Goal: Task Accomplishment & Management: Use online tool/utility

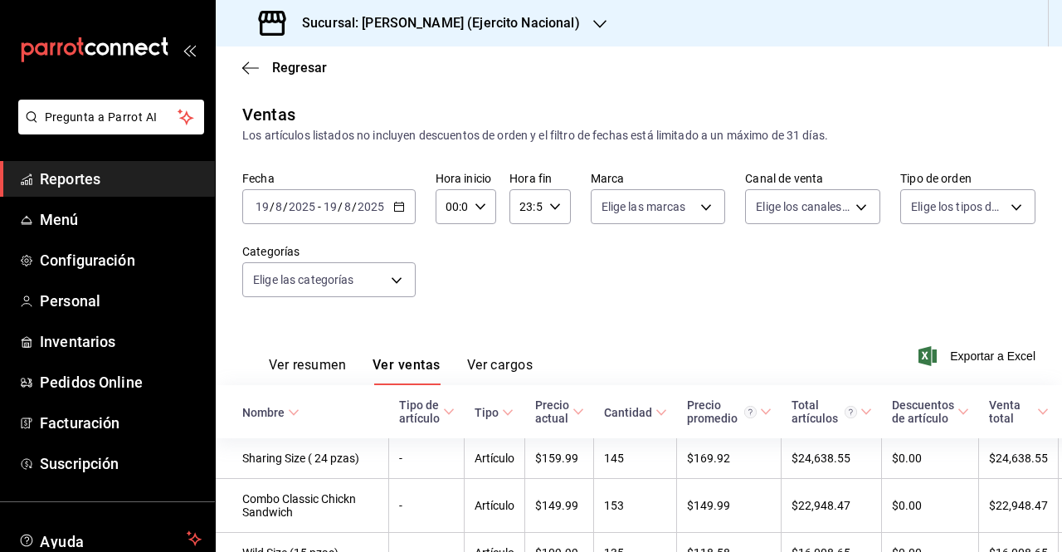
scroll to position [156, 0]
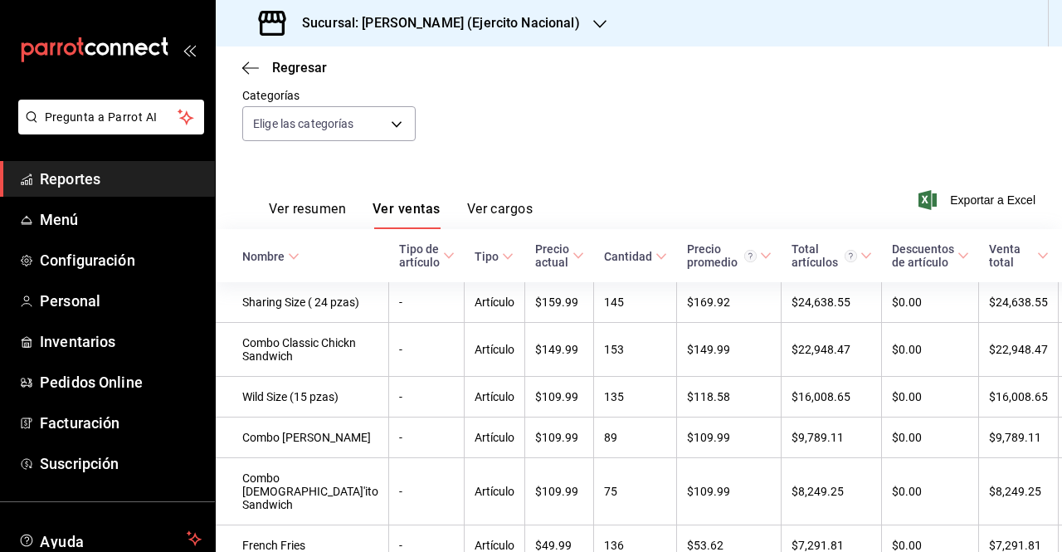
click at [426, 16] on h3 "Sucursal: [PERSON_NAME] (Ejercito Nacional)" at bounding box center [434, 23] width 291 height 20
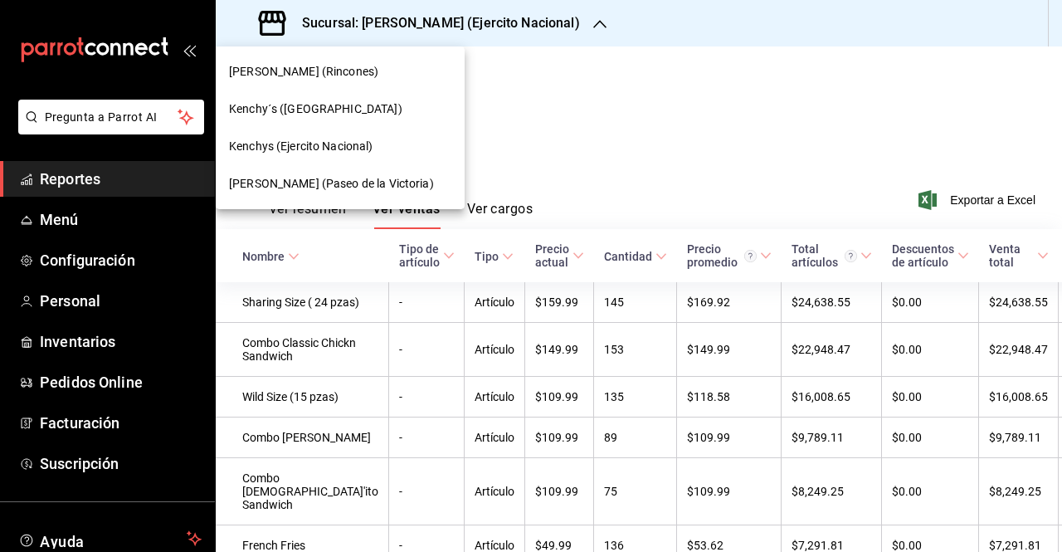
click at [347, 114] on span "Kenchy´s ([GEOGRAPHIC_DATA])" at bounding box center [315, 108] width 173 height 17
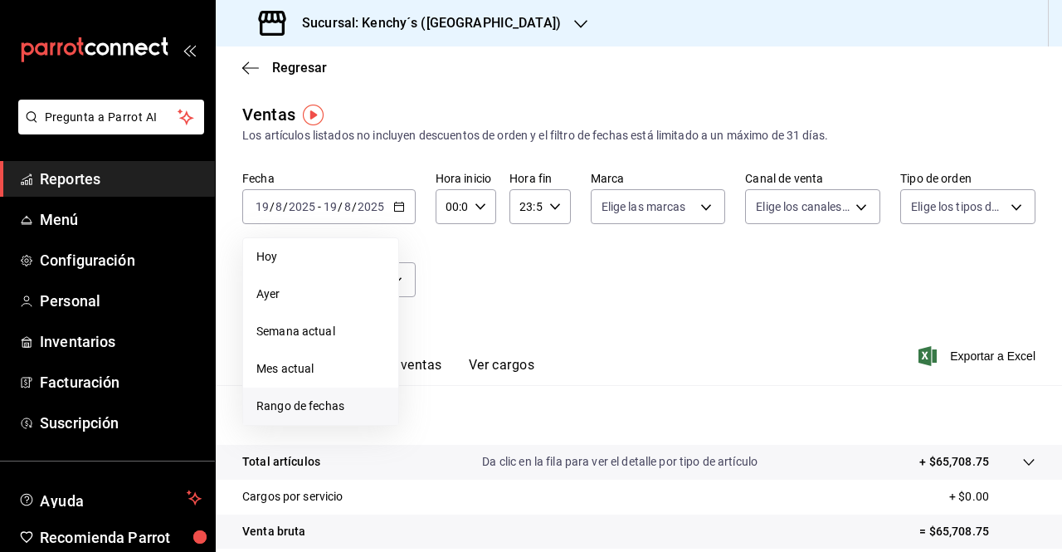
click at [323, 409] on span "Rango de fechas" at bounding box center [320, 405] width 129 height 17
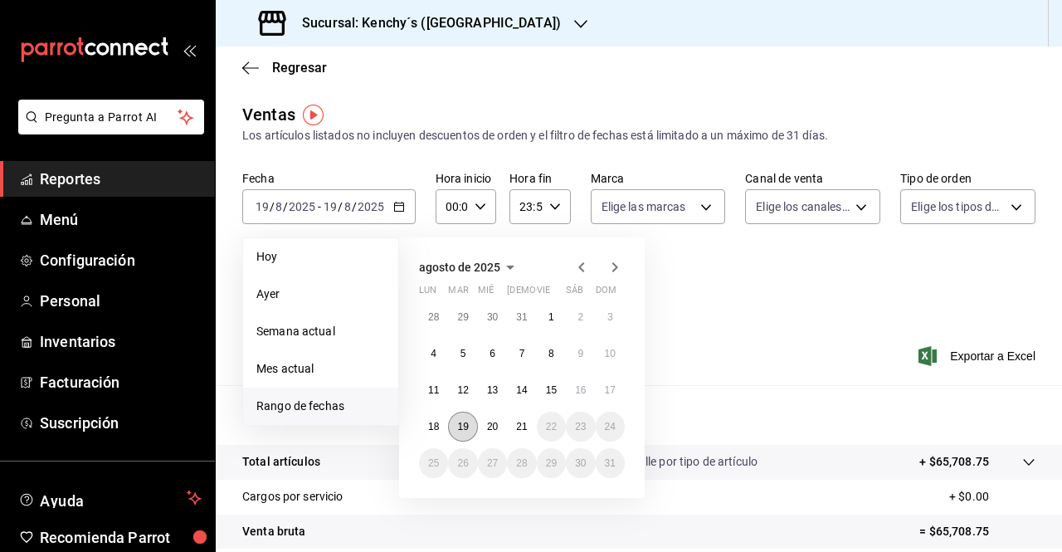
click at [464, 423] on abbr "19" at bounding box center [462, 426] width 11 height 12
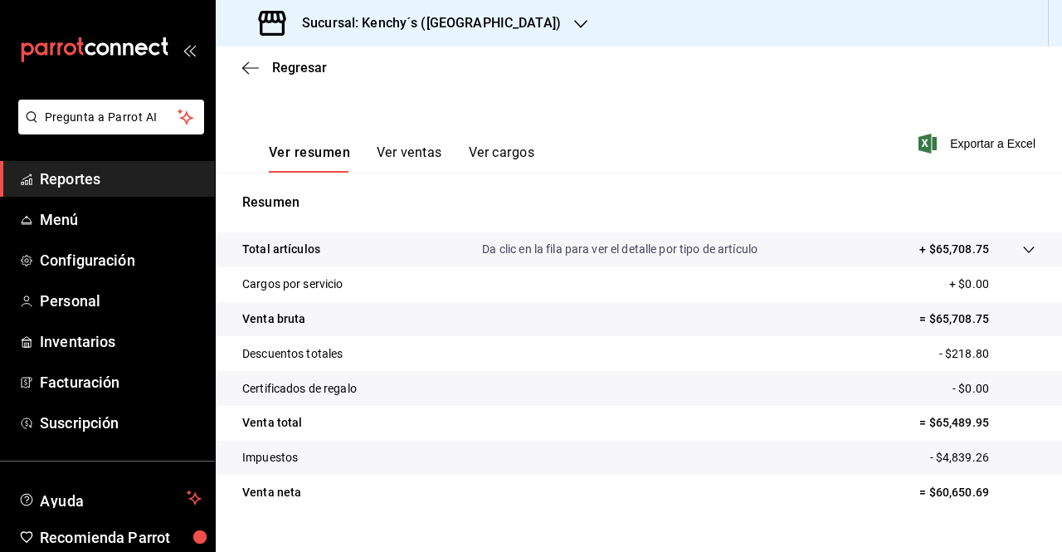
scroll to position [216, 0]
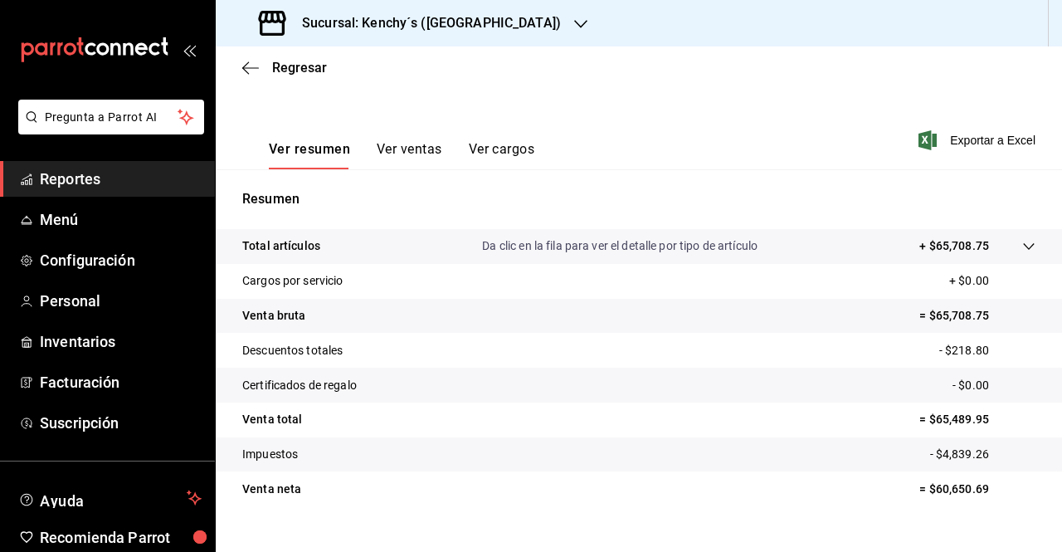
click at [405, 152] on button "Ver ventas" at bounding box center [410, 155] width 66 height 28
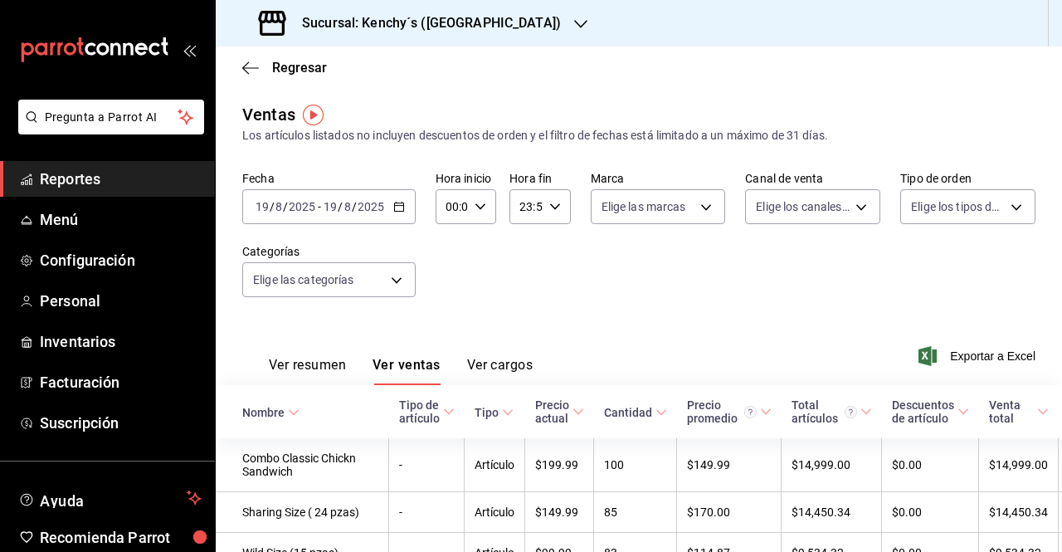
click at [395, 213] on div "[DATE] [DATE] - [DATE] [DATE]" at bounding box center [328, 206] width 173 height 35
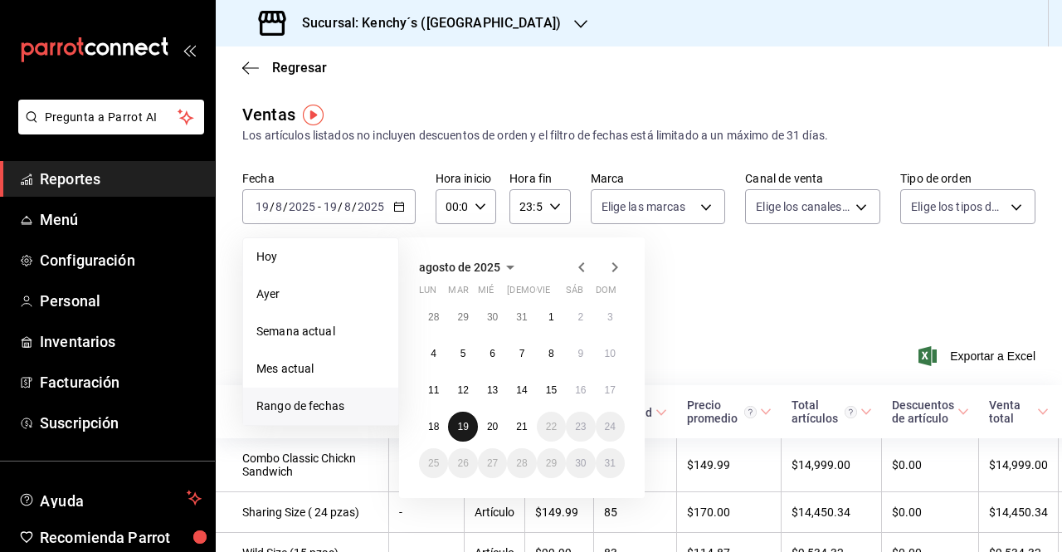
click at [466, 431] on abbr "19" at bounding box center [462, 426] width 11 height 12
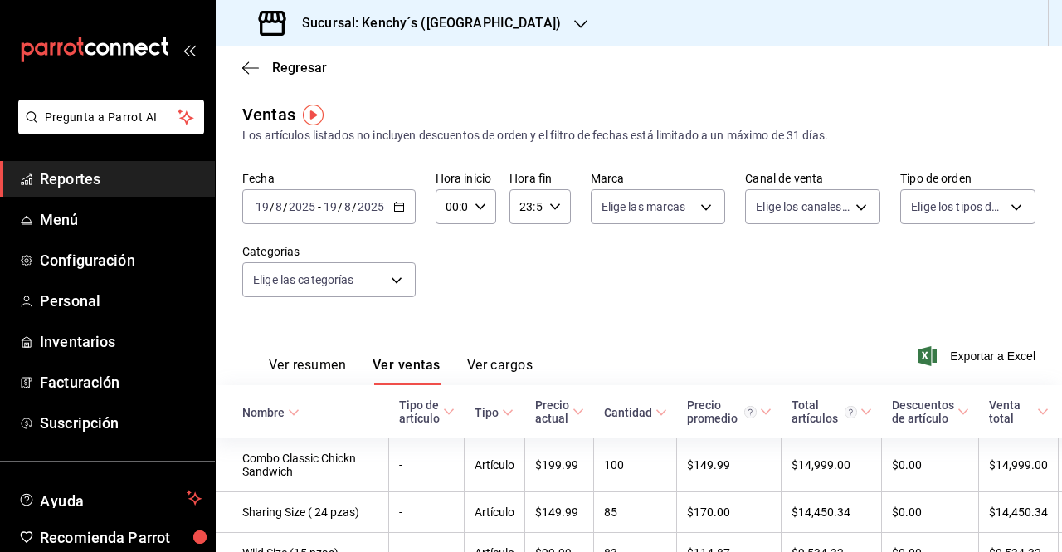
click at [504, 299] on div "Fecha [DATE] [DATE] - [DATE] [DATE] Hora inicio 00:00 Hora inicio Hora fin 23:5…" at bounding box center [638, 244] width 793 height 146
click at [312, 353] on div "Ver resumen Ver ventas Ver cargos" at bounding box center [387, 361] width 290 height 48
click at [330, 374] on button "Ver resumen" at bounding box center [307, 371] width 77 height 28
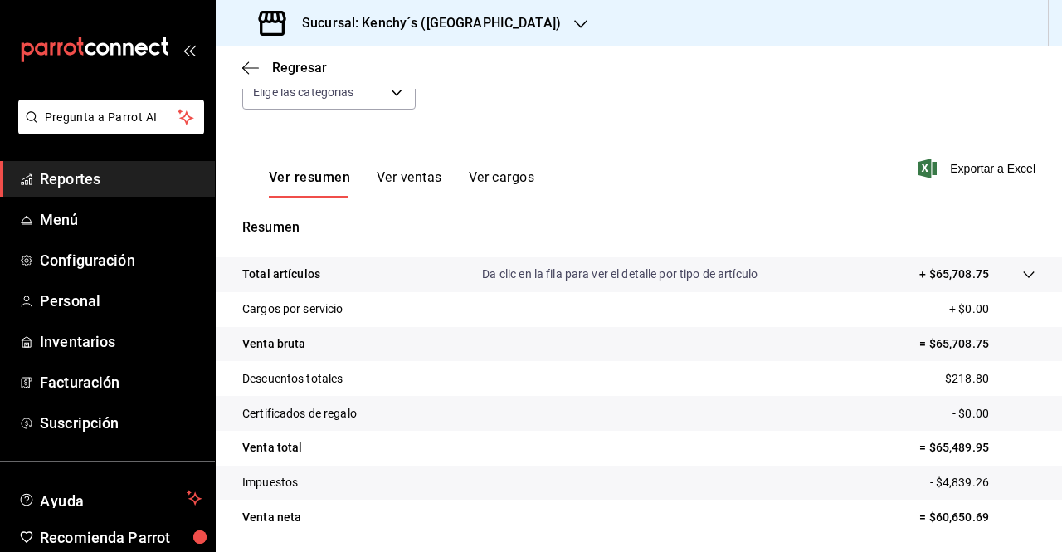
scroll to position [196, 0]
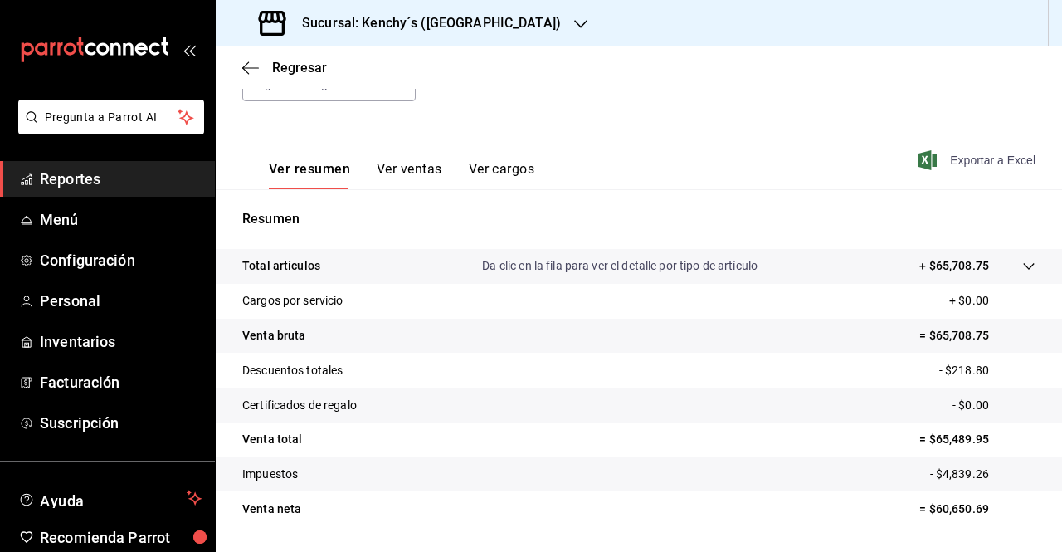
click at [960, 154] on span "Exportar a Excel" at bounding box center [978, 160] width 114 height 20
click at [523, 80] on div "Regresar" at bounding box center [639, 67] width 846 height 42
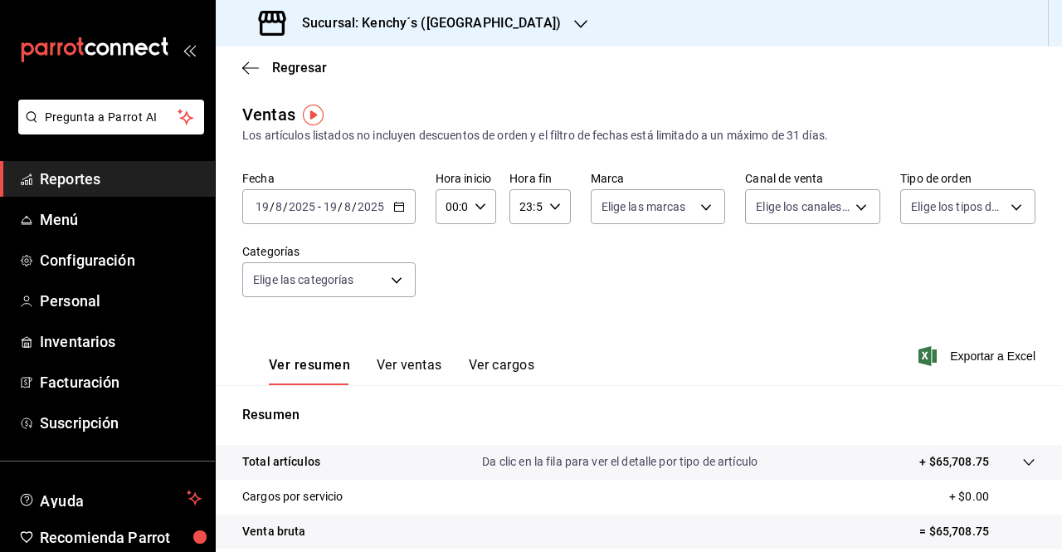
click at [393, 210] on icon "button" at bounding box center [399, 207] width 12 height 12
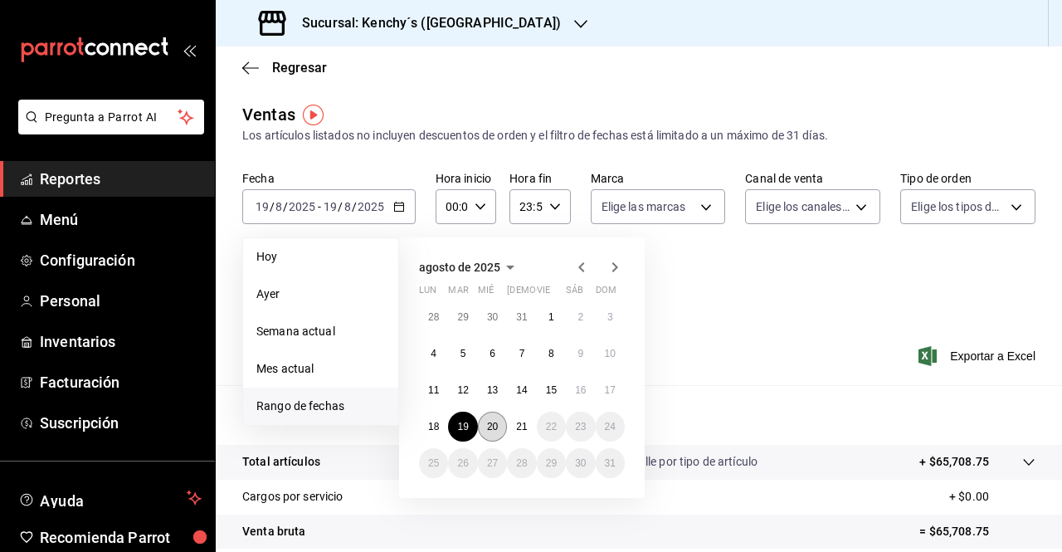
click at [488, 425] on abbr "20" at bounding box center [492, 426] width 11 height 12
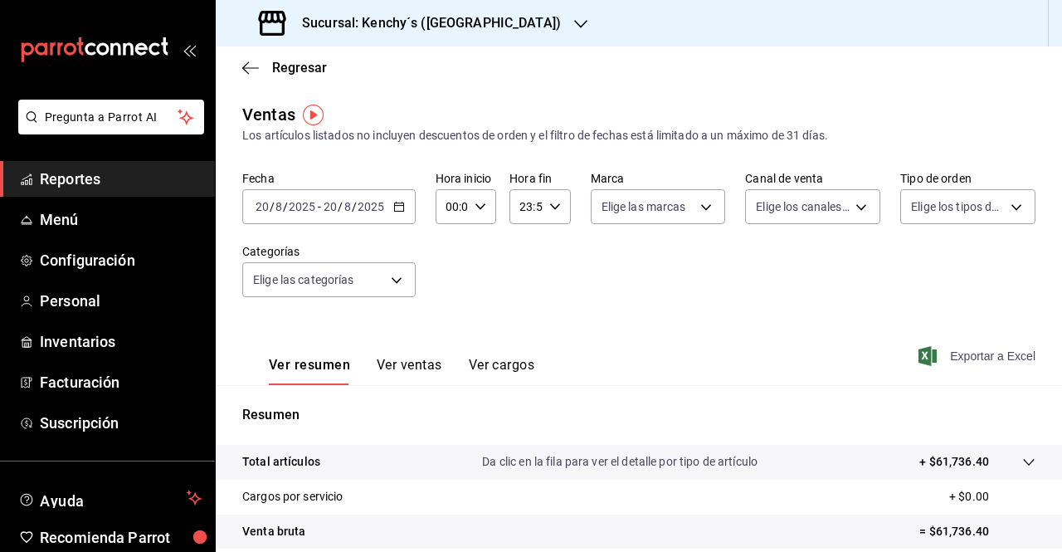
click at [962, 348] on span "Exportar a Excel" at bounding box center [978, 356] width 114 height 20
click at [479, 21] on h3 "Sucursal: Kenchy´s ([GEOGRAPHIC_DATA])" at bounding box center [425, 23] width 272 height 20
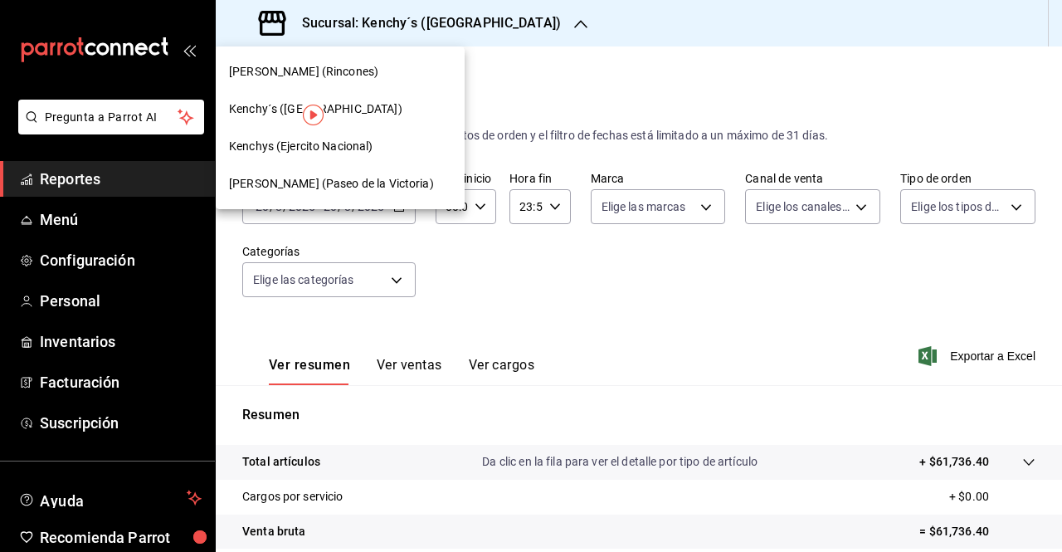
click at [370, 150] on span "Kenchys (Ejercito Nacional)" at bounding box center [301, 146] width 144 height 17
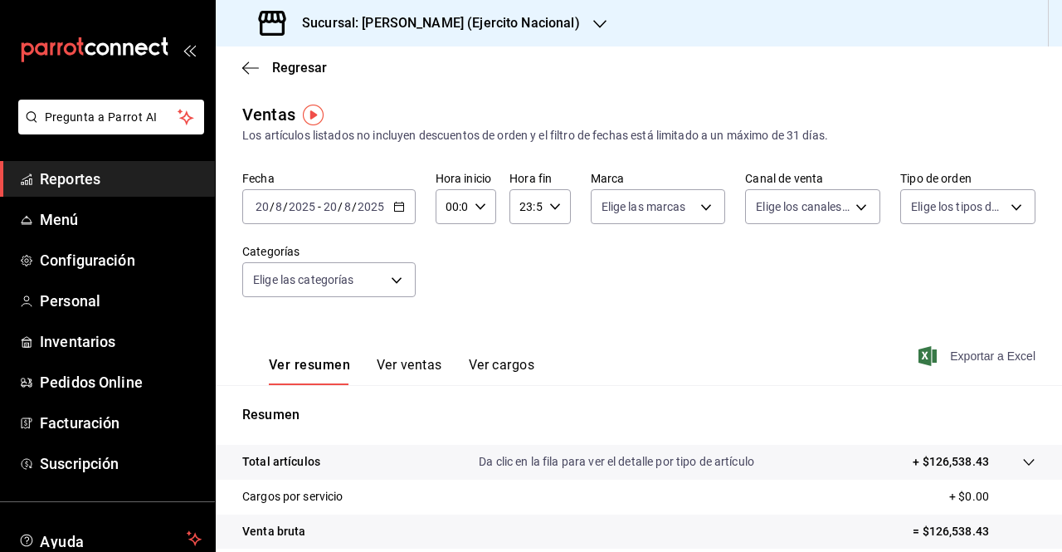
click at [992, 356] on span "Exportar a Excel" at bounding box center [978, 356] width 114 height 20
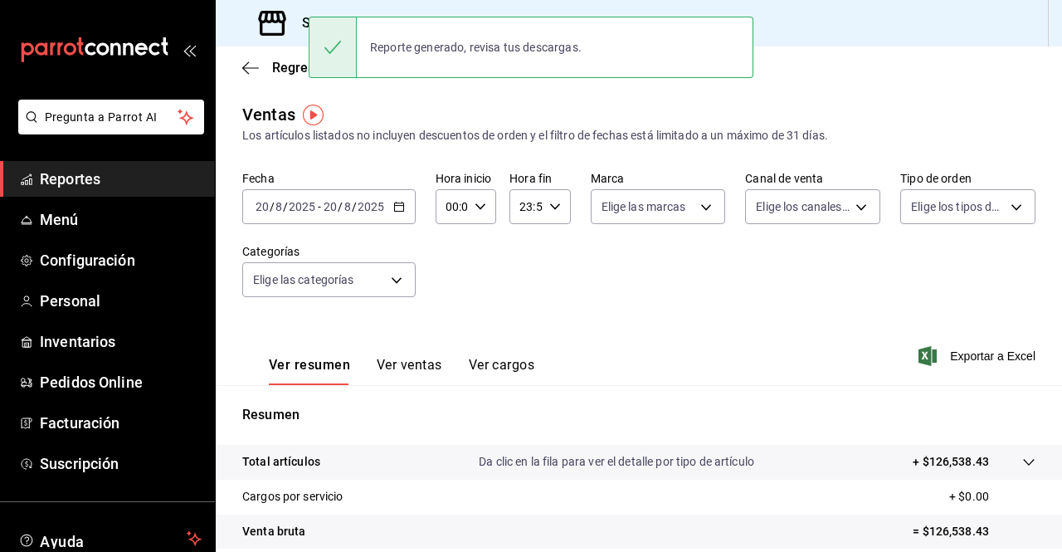
click at [868, 79] on div "Regresar" at bounding box center [639, 67] width 846 height 42
